Goal: Information Seeking & Learning: Learn about a topic

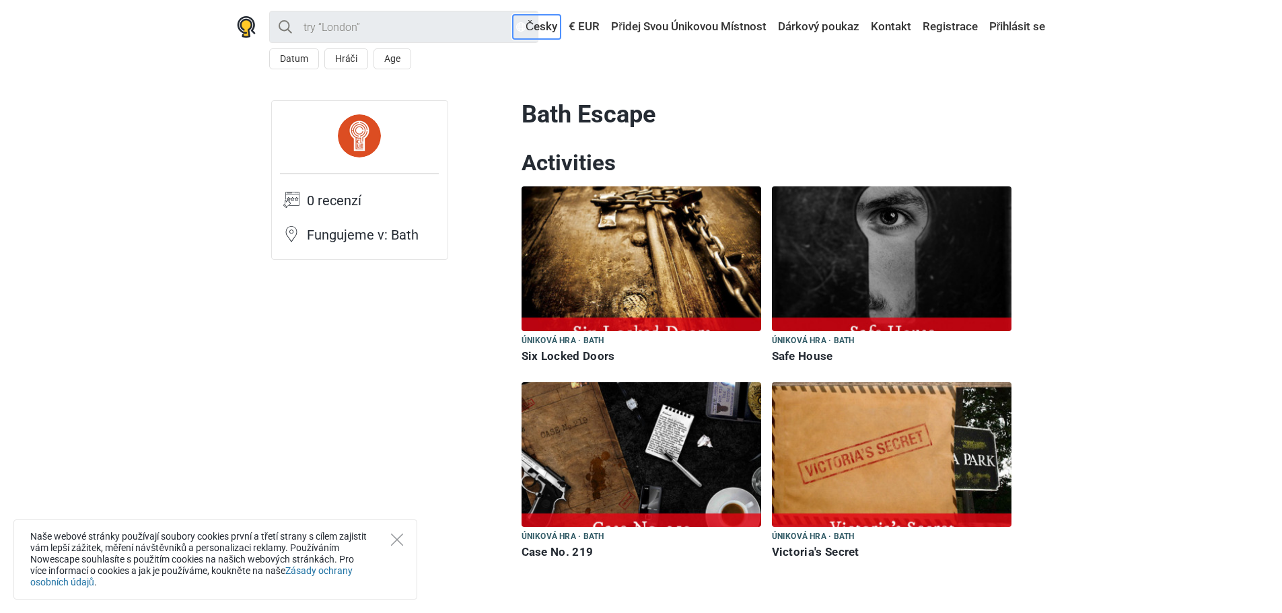
click at [532, 26] on link "Česky" at bounding box center [537, 27] width 48 height 24
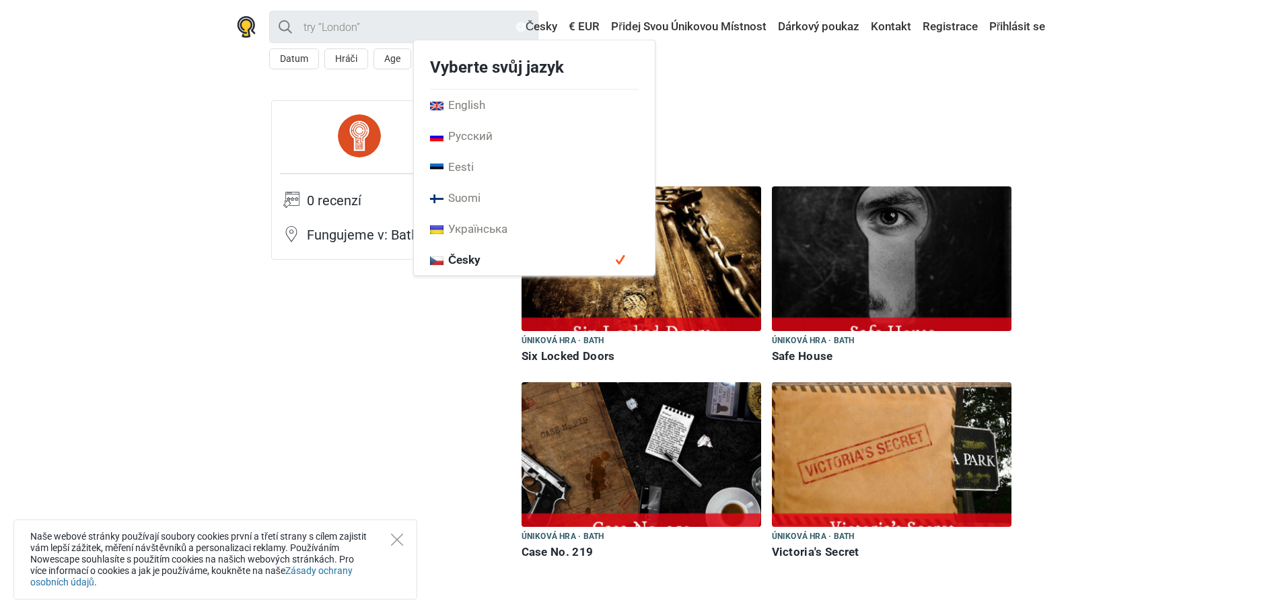
click at [528, 256] on span "Česky" at bounding box center [534, 259] width 241 height 31
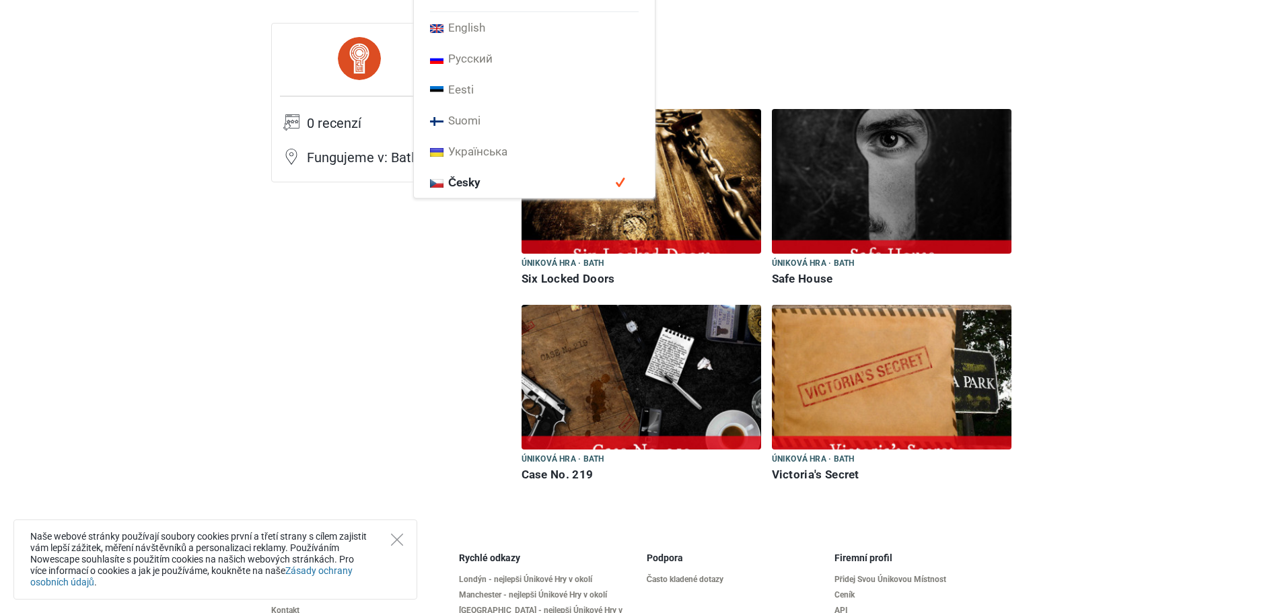
scroll to position [204, 0]
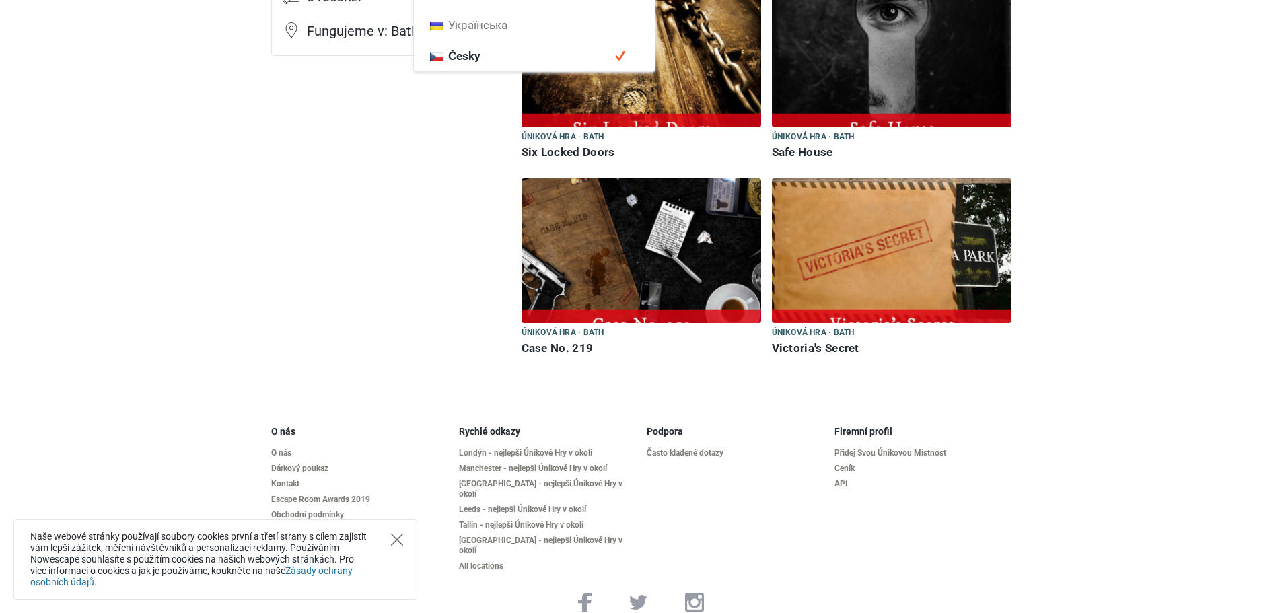
click at [393, 535] on icon "Close" at bounding box center [397, 540] width 12 height 12
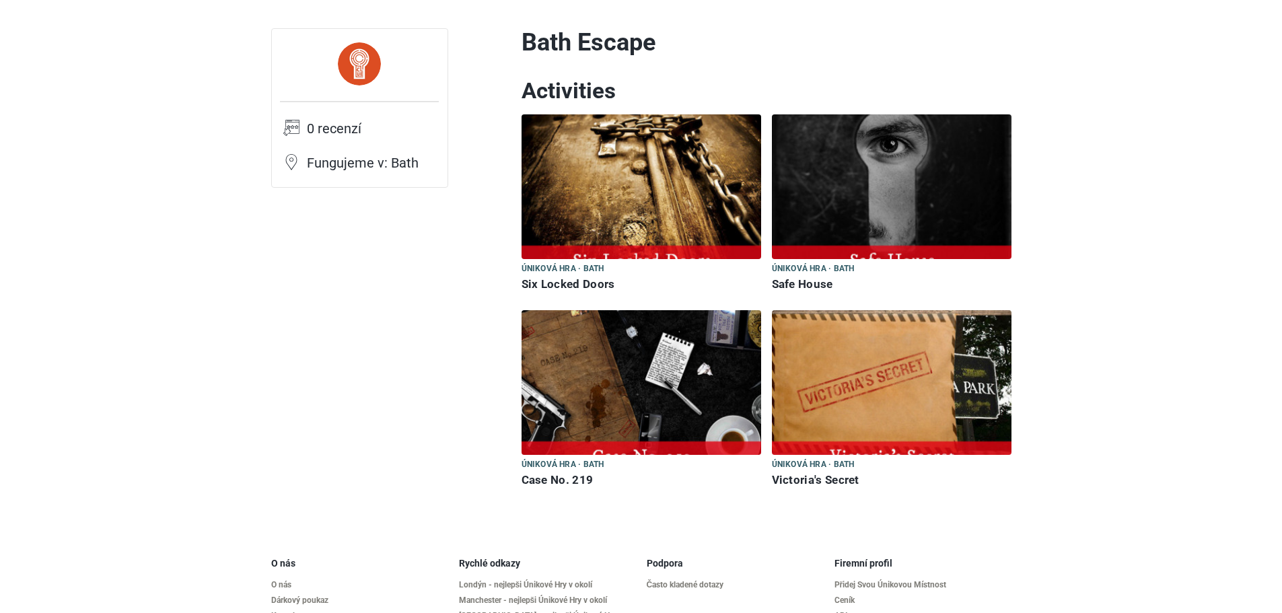
scroll to position [0, 0]
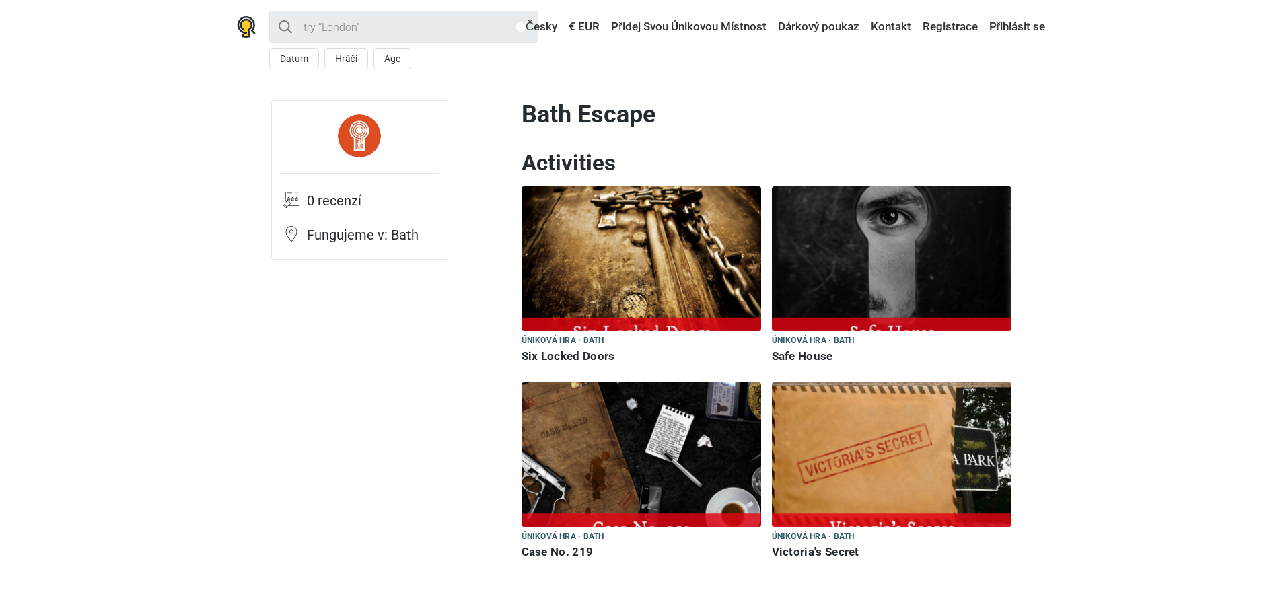
click at [613, 294] on img at bounding box center [641, 258] width 240 height 145
click at [825, 320] on img at bounding box center [892, 258] width 240 height 145
click at [622, 460] on img at bounding box center [641, 454] width 240 height 145
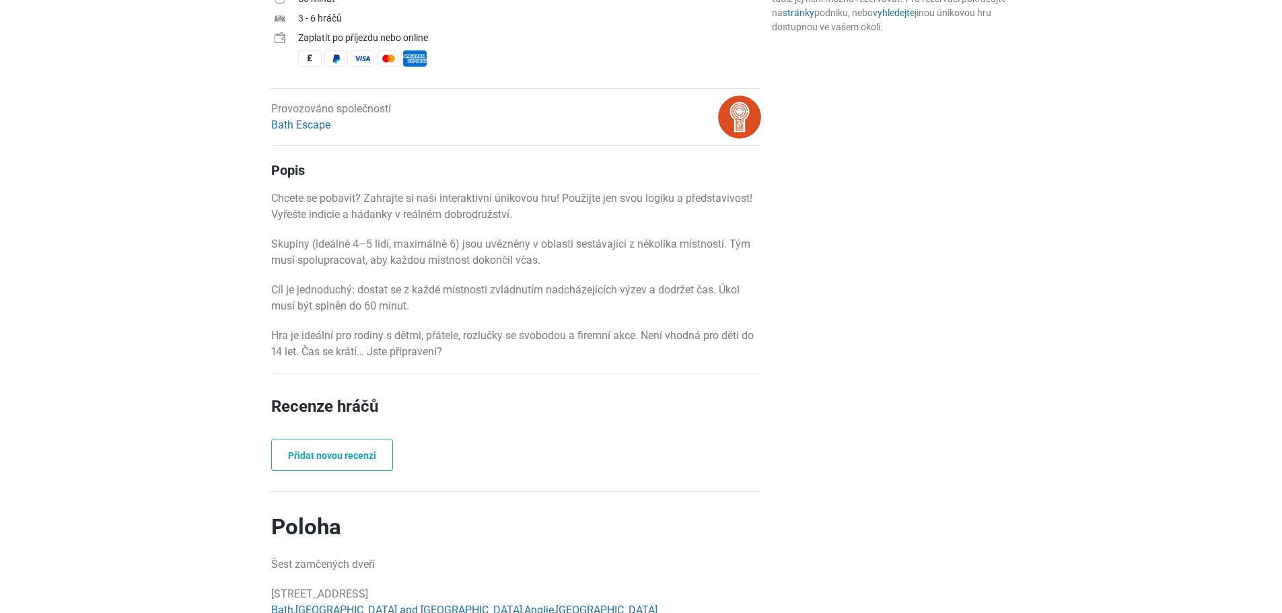
scroll to position [157, 0]
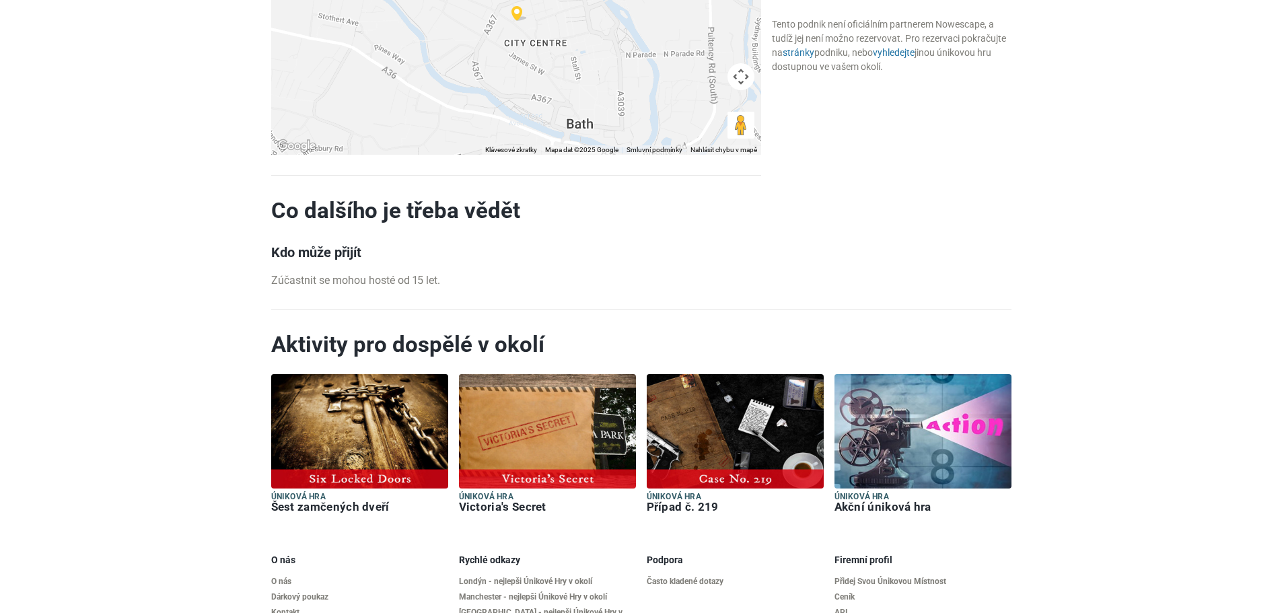
scroll to position [986, 0]
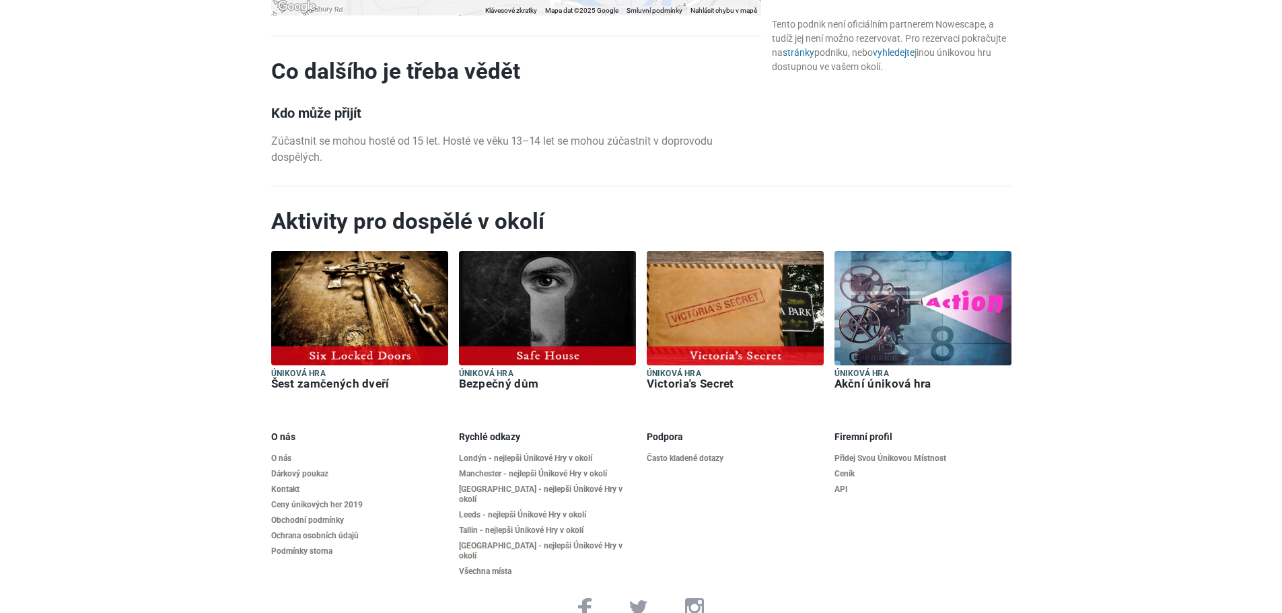
scroll to position [1369, 0]
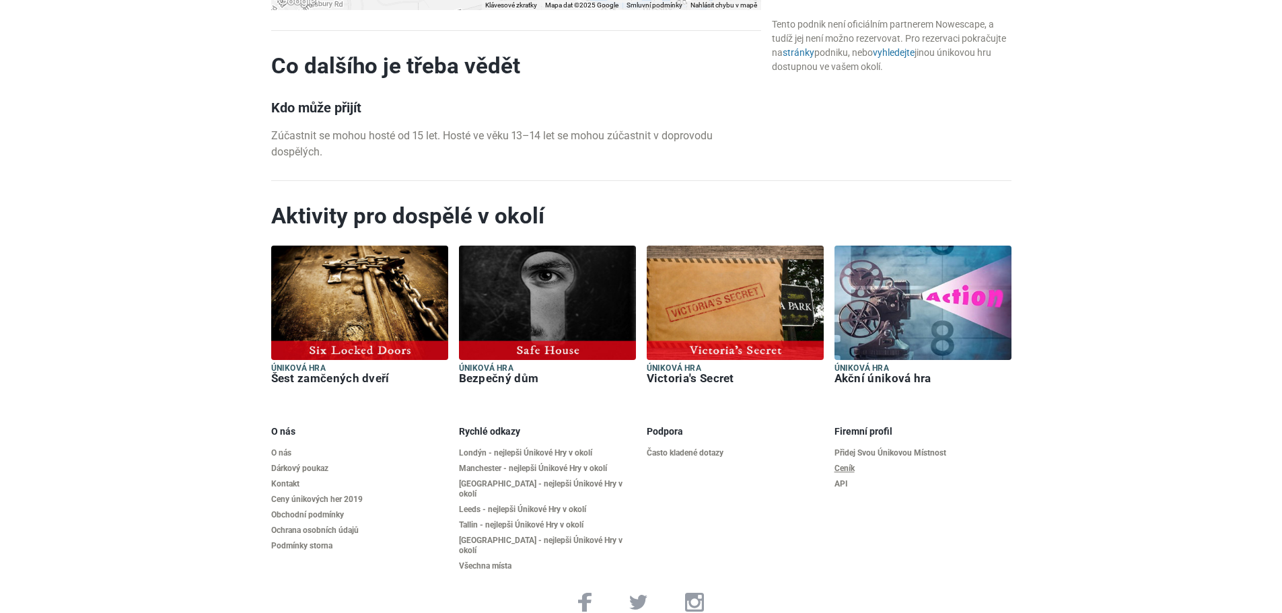
click at [844, 468] on link "Ceník" at bounding box center [922, 469] width 177 height 10
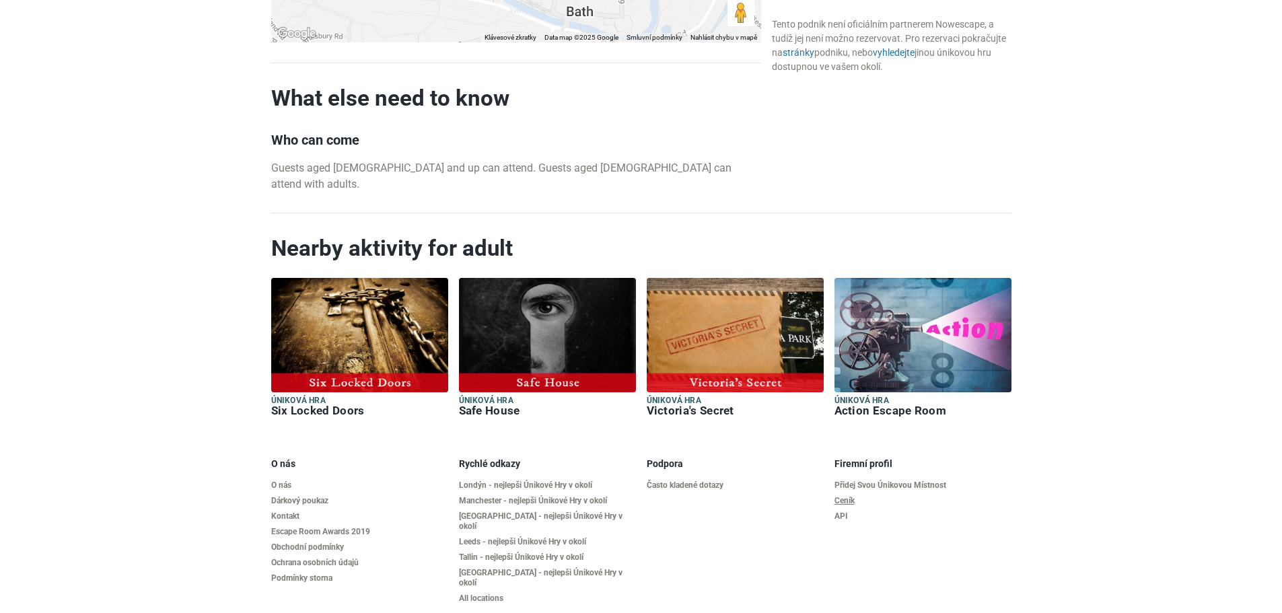
scroll to position [1352, 0]
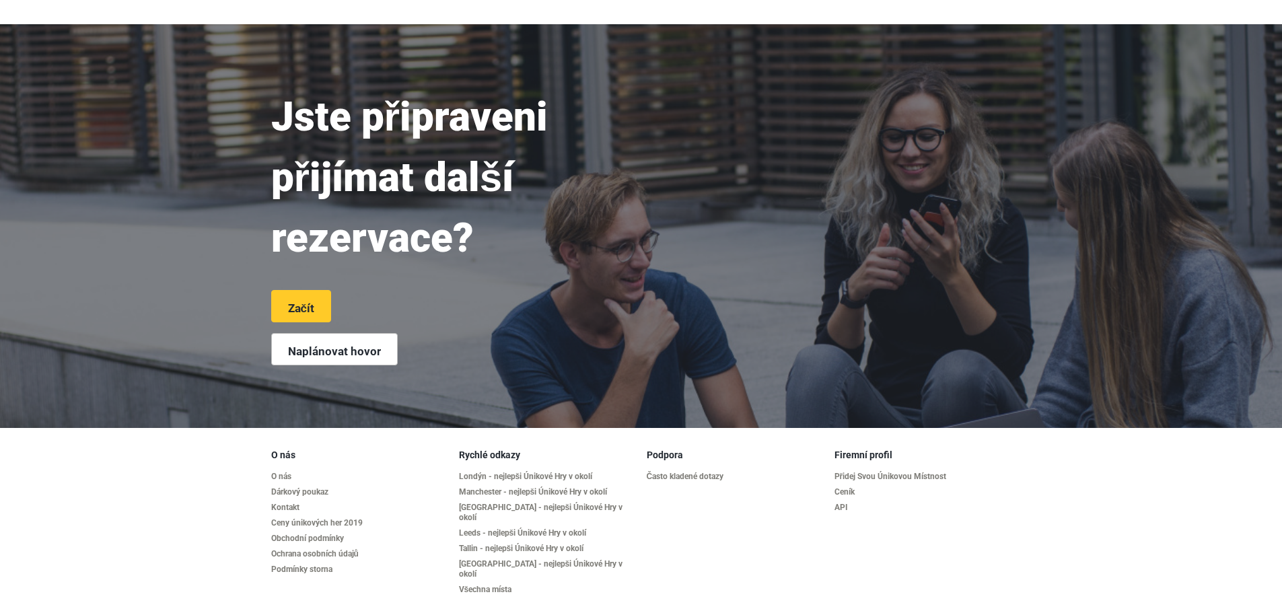
scroll to position [3073, 0]
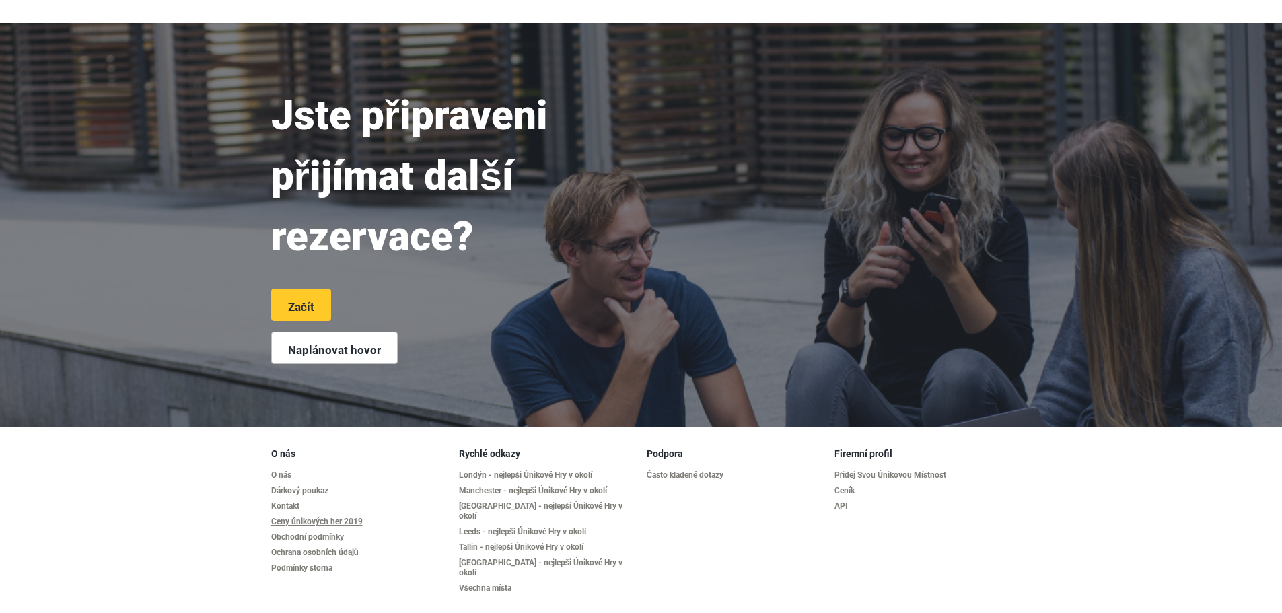
click at [355, 517] on font "Ceny únikových her 2019" at bounding box center [317, 521] width 92 height 9
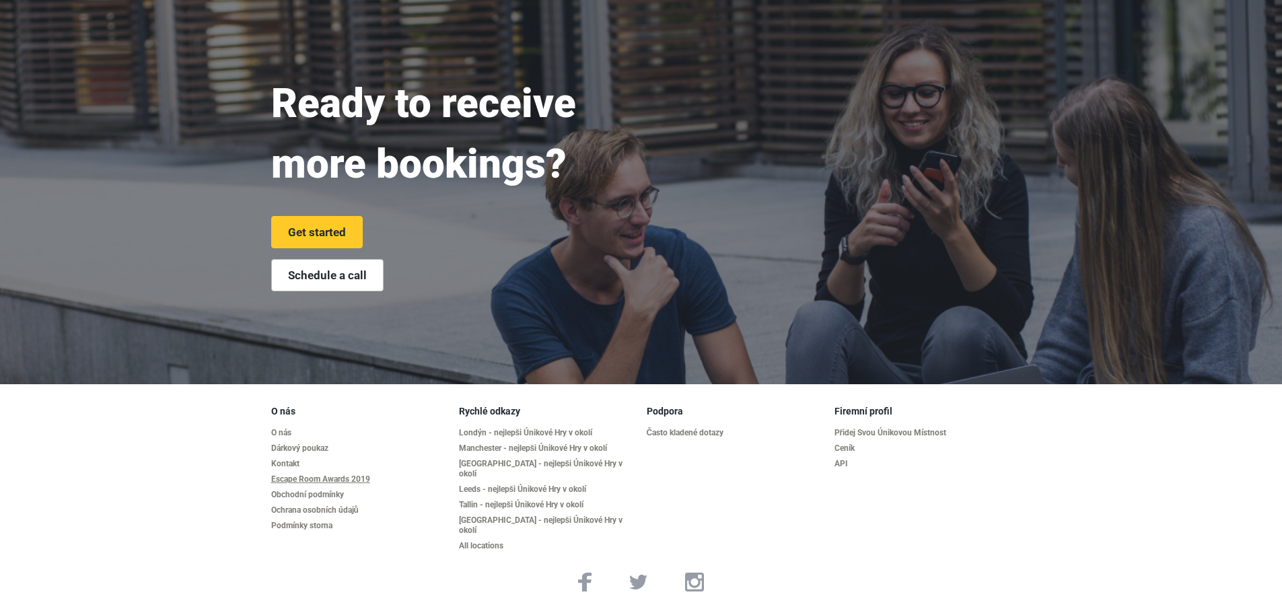
scroll to position [2964, 0]
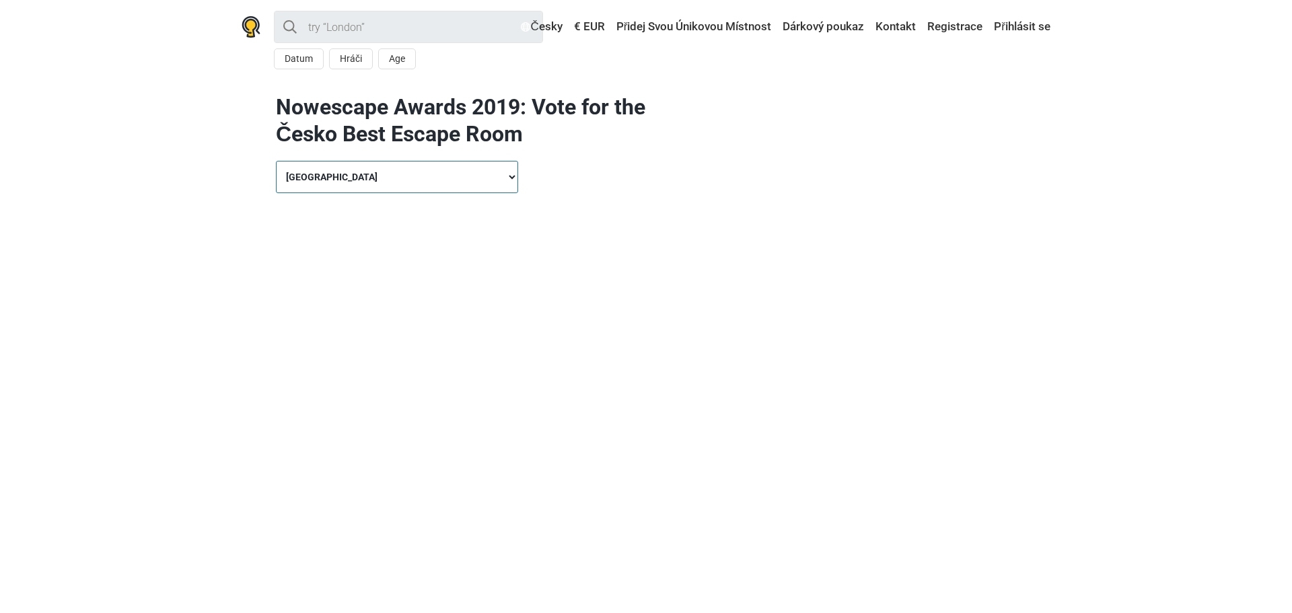
click at [504, 176] on select "[GEOGRAPHIC_DATA] [GEOGRAPHIC_DATA] [GEOGRAPHIC_DATA] [GEOGRAPHIC_DATA] Tallin …" at bounding box center [397, 177] width 242 height 32
select select "bath-[GEOGRAPHIC_DATA]"
click at [276, 161] on select "[GEOGRAPHIC_DATA] [GEOGRAPHIC_DATA] [GEOGRAPHIC_DATA] [GEOGRAPHIC_DATA] Tallin …" at bounding box center [397, 177] width 242 height 32
